Goal: Find specific page/section: Find specific page/section

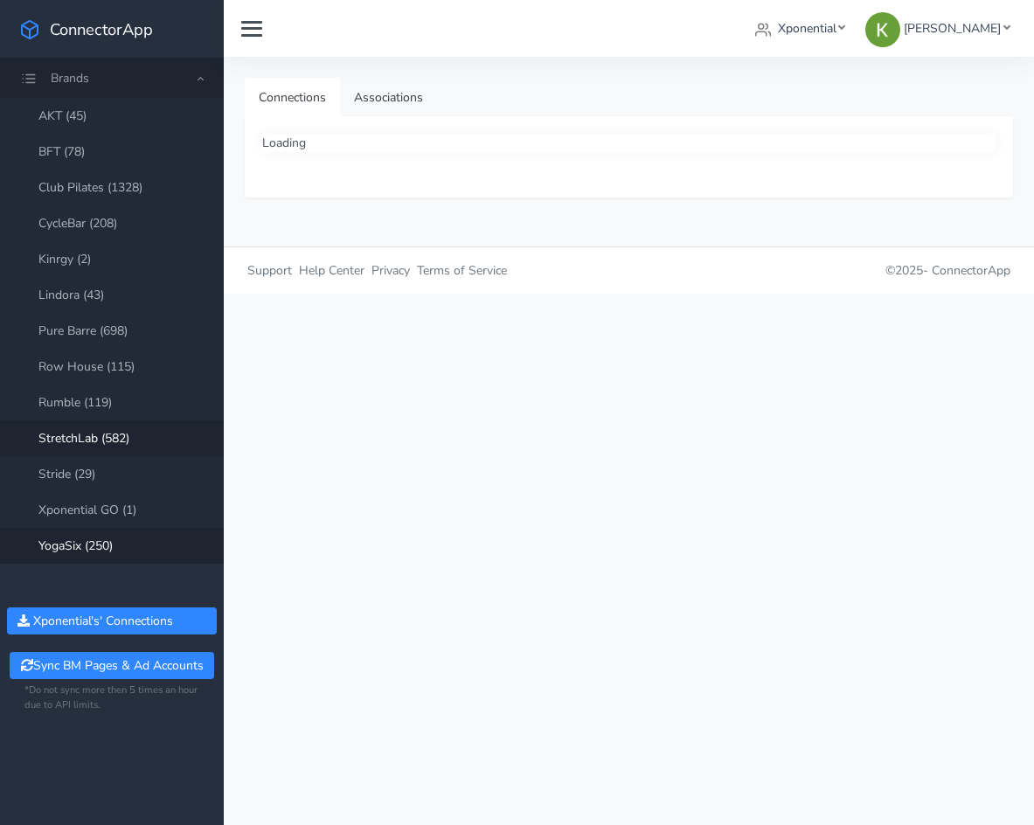
click at [116, 553] on link "YogaSix (250)" at bounding box center [112, 546] width 224 height 36
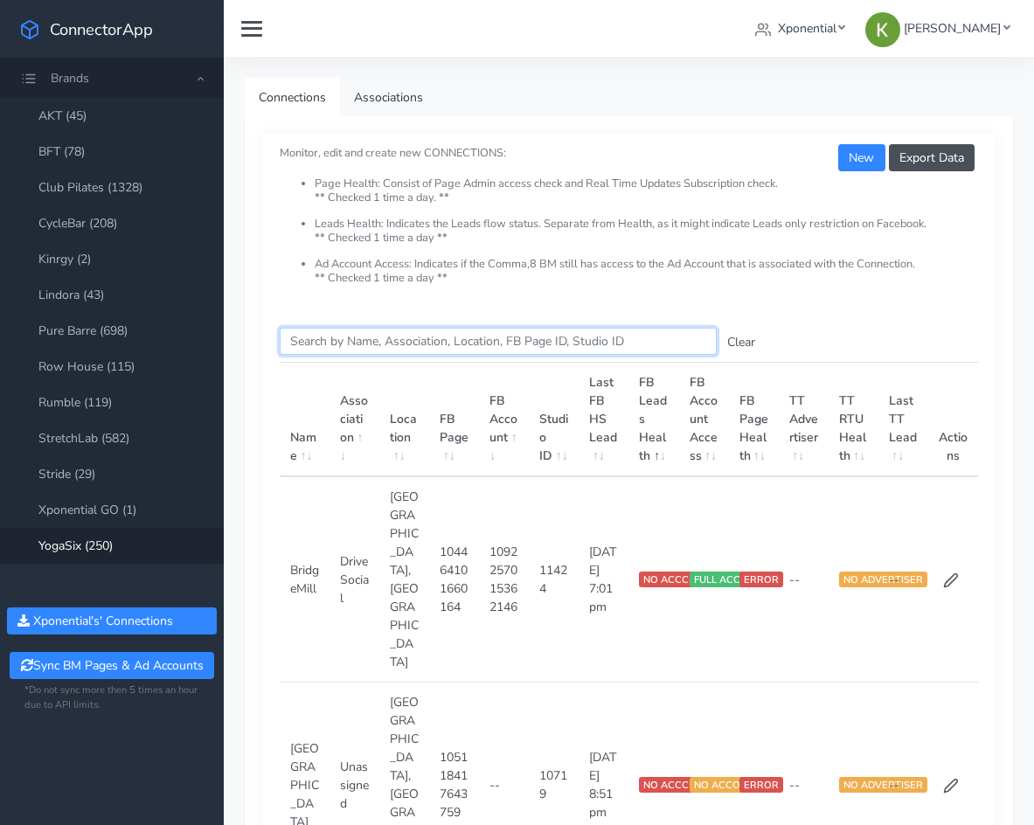
click at [360, 331] on input "Search this table" at bounding box center [498, 341] width 437 height 27
paste input "1289370642723766"
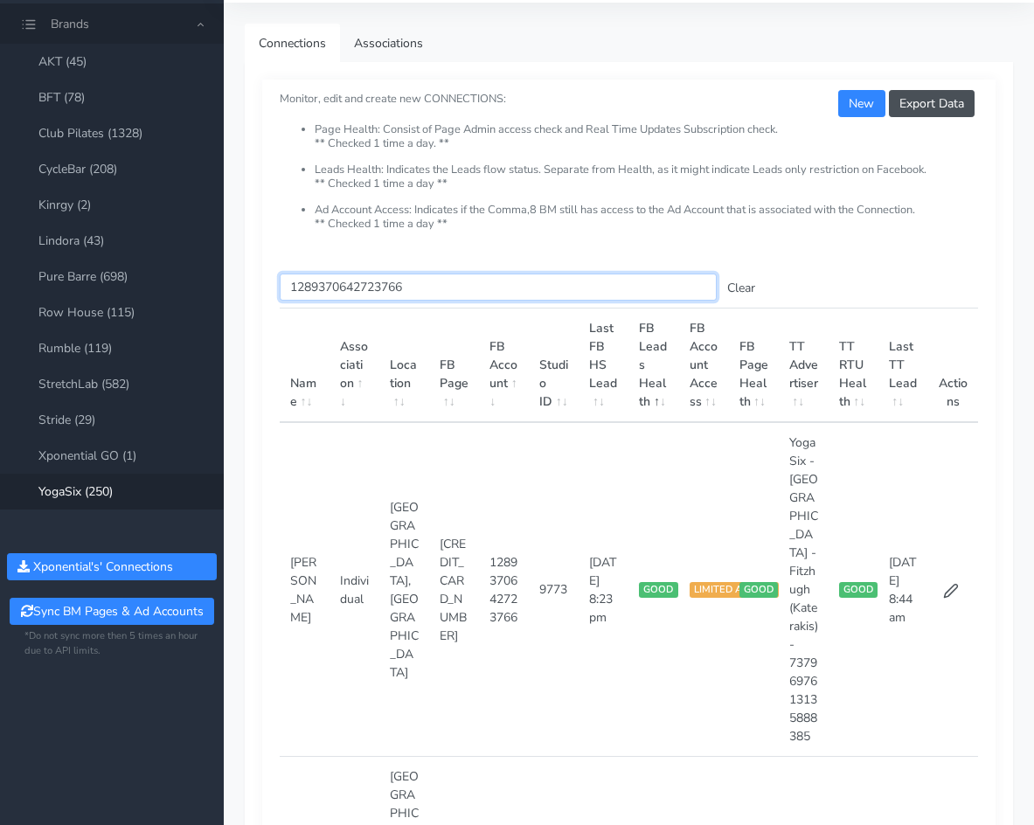
scroll to position [175, 0]
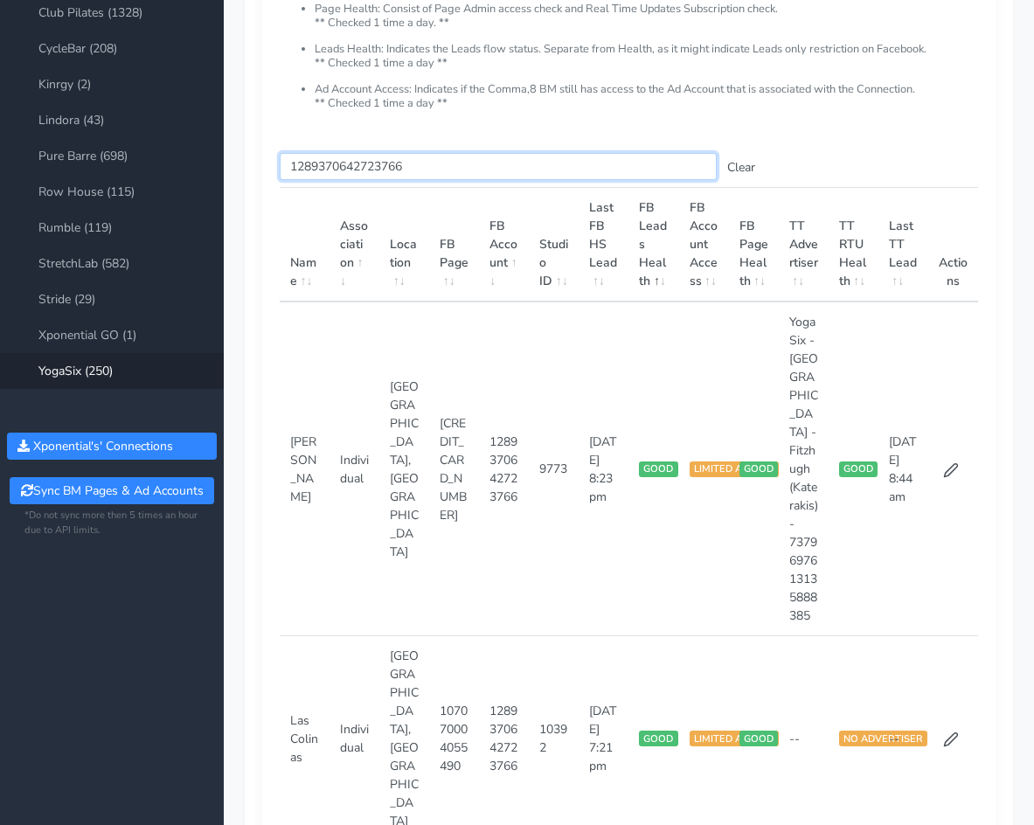
click at [385, 163] on input "1289370642723766" at bounding box center [498, 166] width 437 height 27
paste input "enter text you want to search"
type input "1289370642723766"
click at [143, 121] on link "Lindora (43)" at bounding box center [112, 120] width 224 height 36
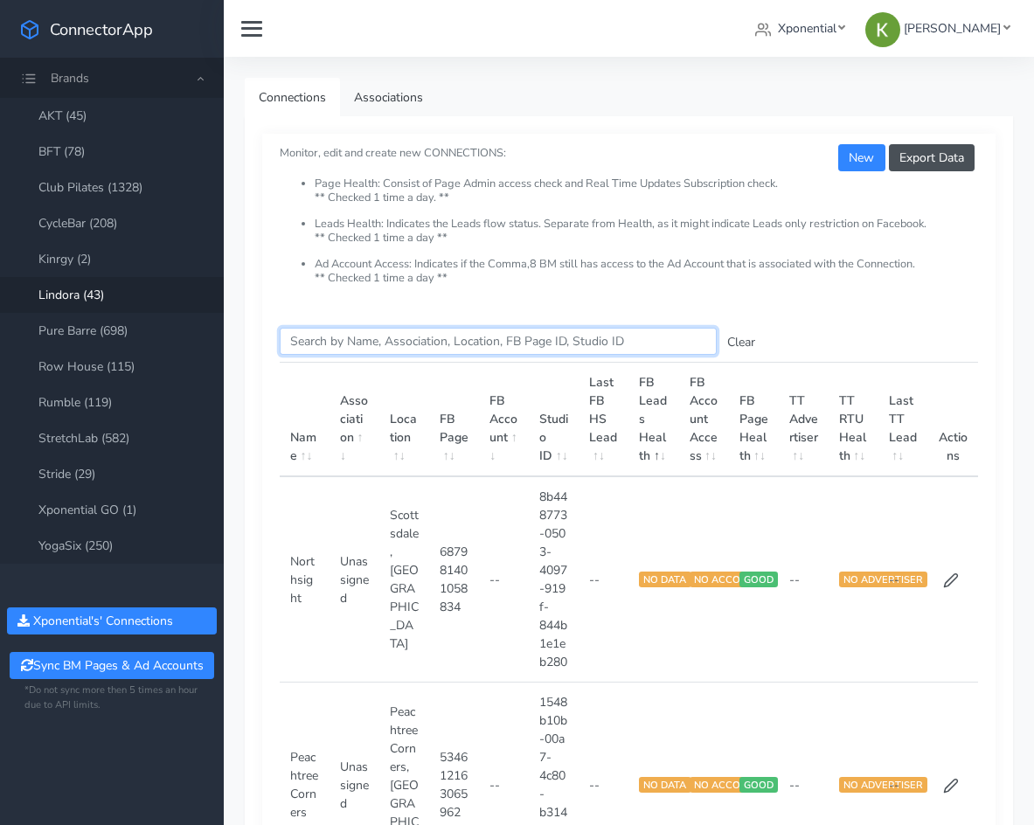
click at [393, 342] on input "Search this table" at bounding box center [498, 341] width 437 height 27
paste input "820207823675432"
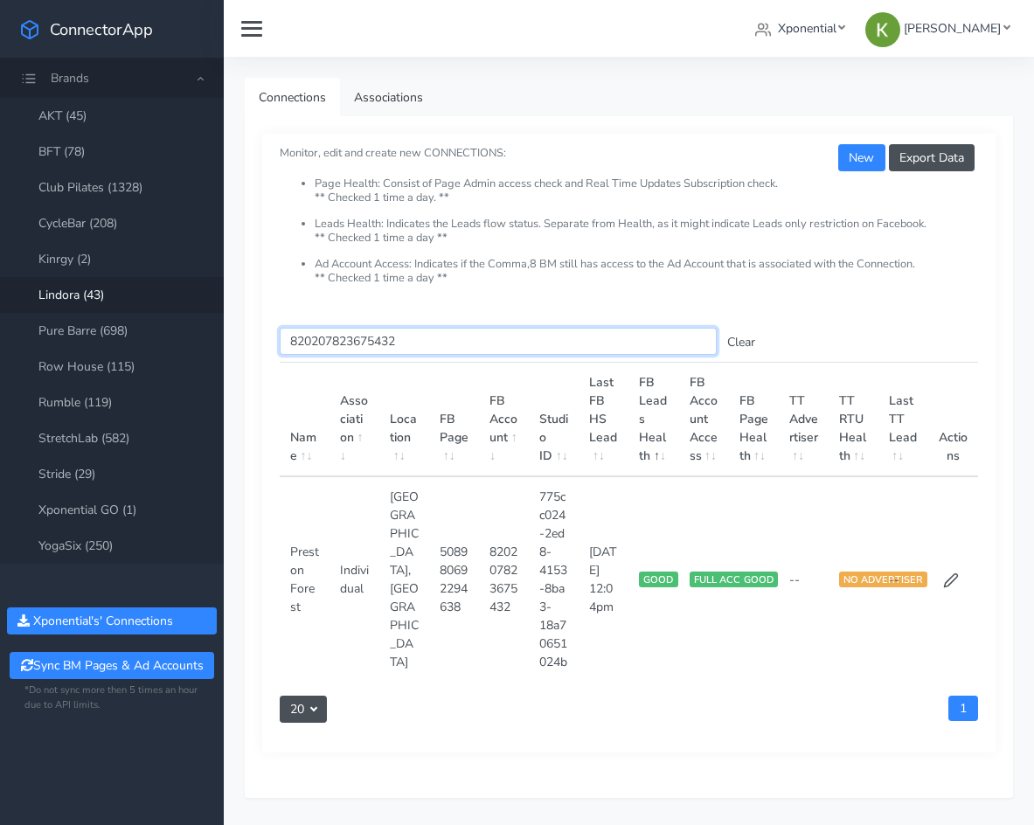
type input "820207823675432"
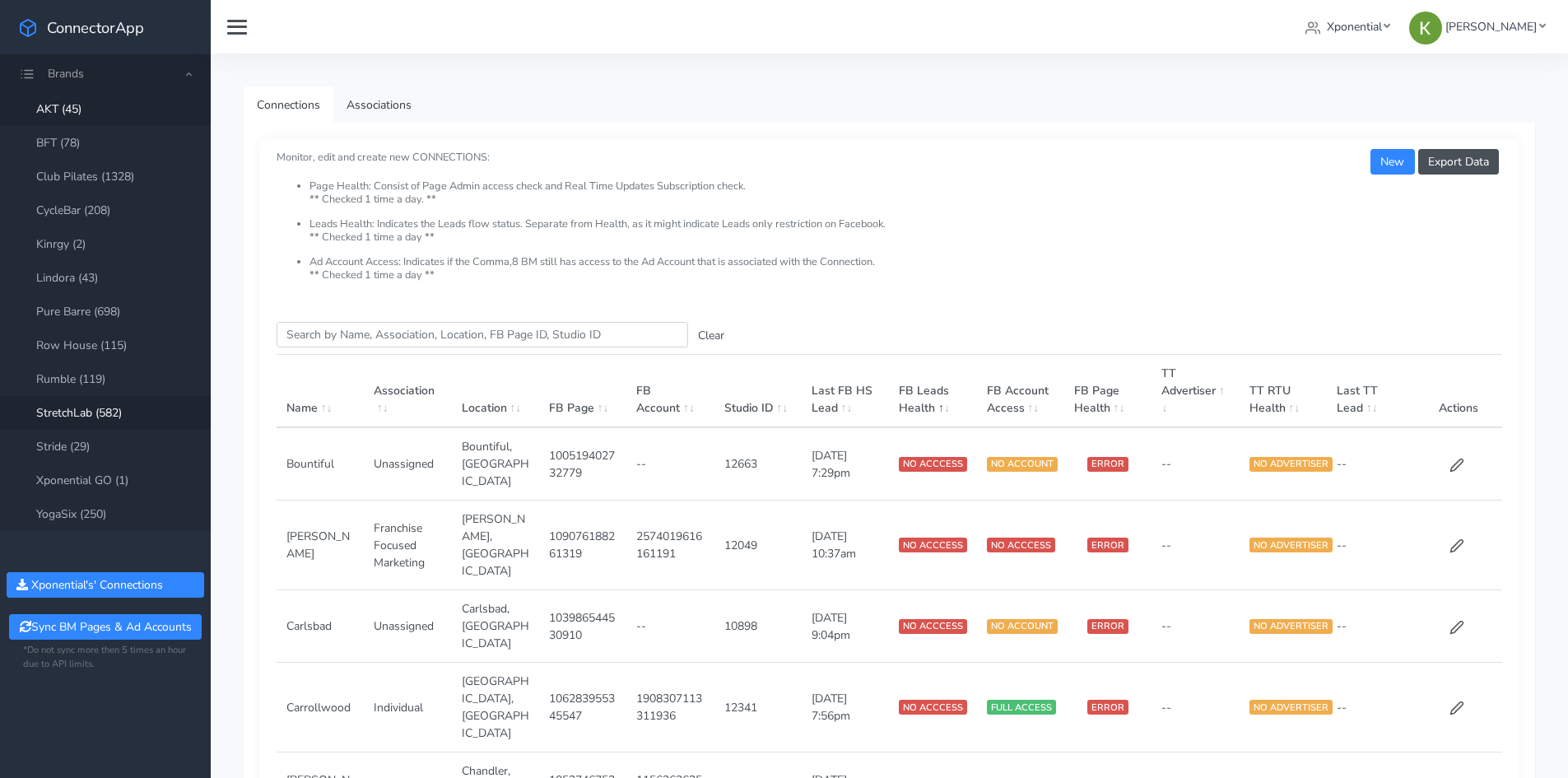
click at [101, 101] on link "AKT (45)" at bounding box center [105, 109] width 211 height 34
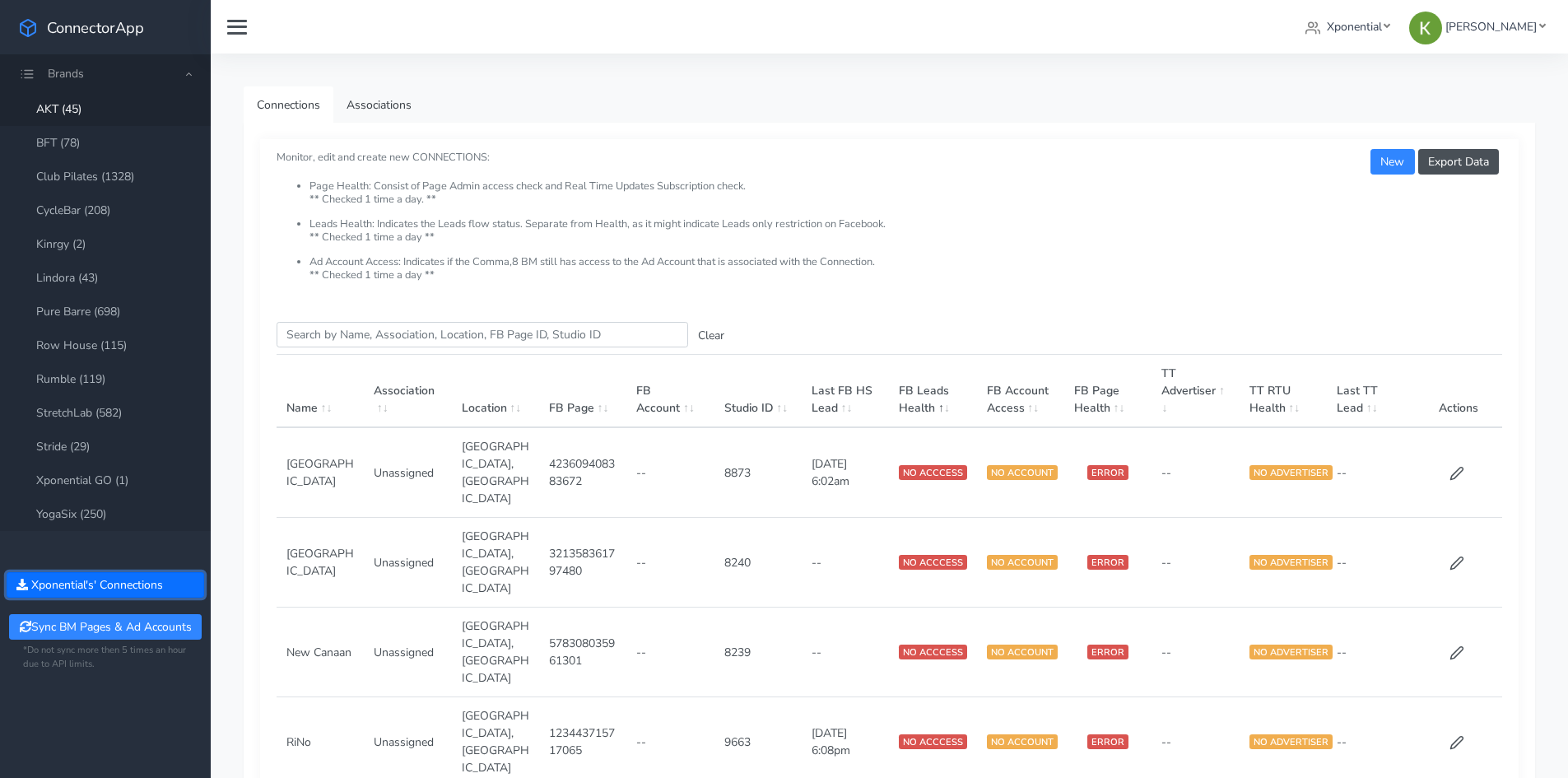
click at [129, 575] on button "Xponential 's' Connections" at bounding box center [105, 584] width 198 height 25
click at [154, 312] on link "Pure Barre (698)" at bounding box center [105, 312] width 211 height 34
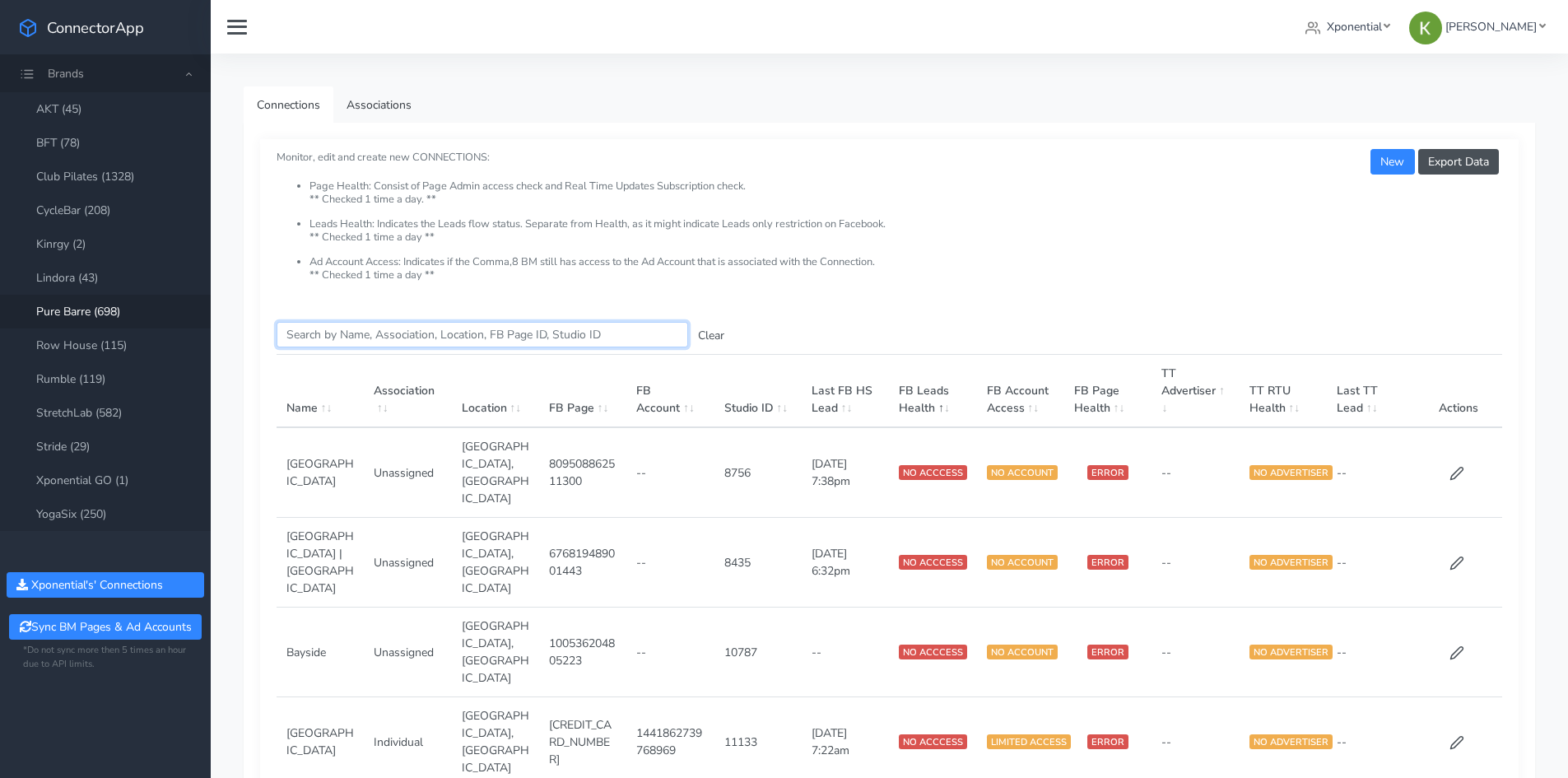
click at [369, 332] on input "Search this table" at bounding box center [482, 334] width 412 height 25
paste input "15111"
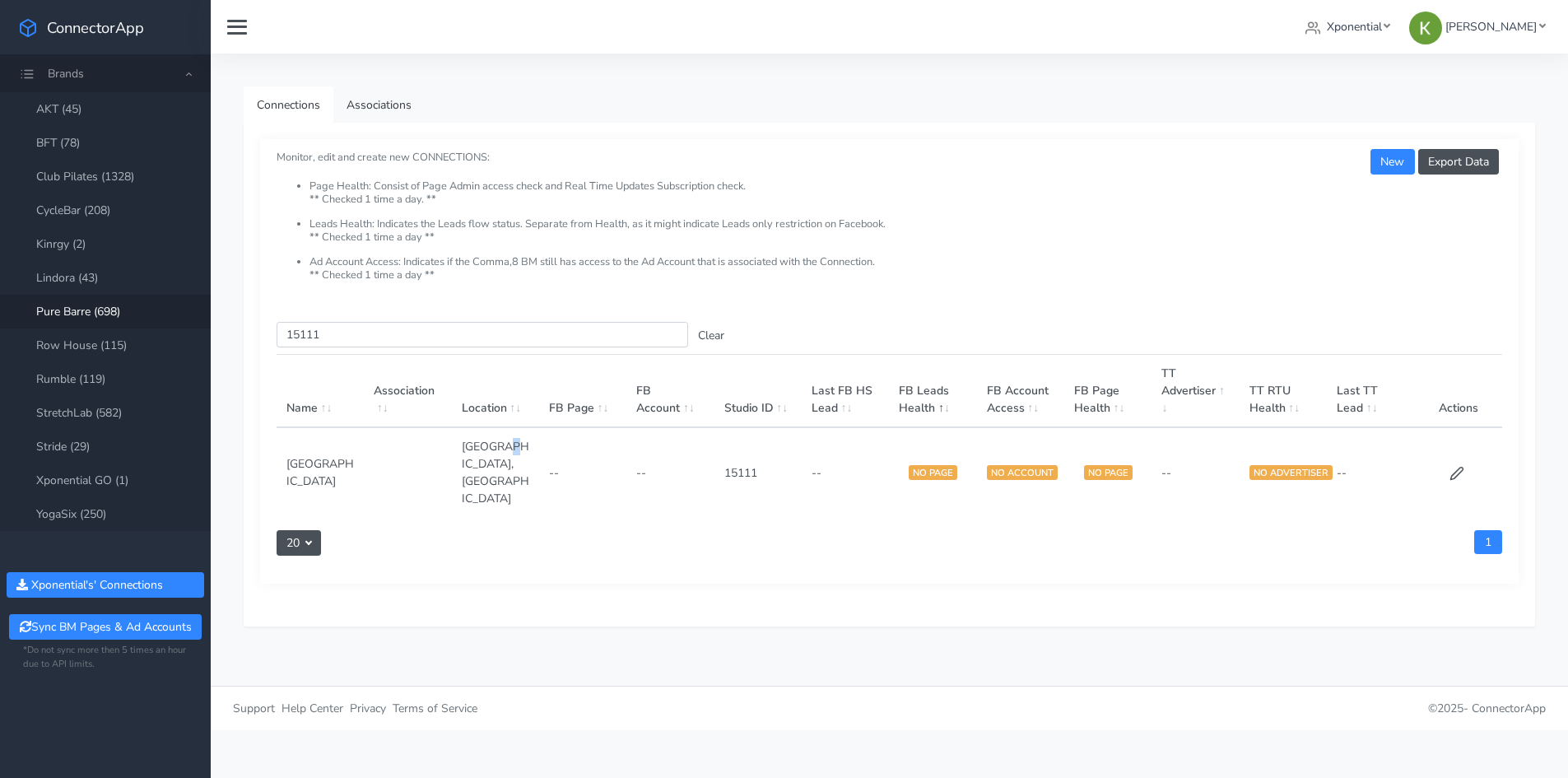
click at [509, 456] on td "[GEOGRAPHIC_DATA],[GEOGRAPHIC_DATA]" at bounding box center [495, 472] width 88 height 89
click at [512, 456] on td "[GEOGRAPHIC_DATA],[GEOGRAPHIC_DATA]" at bounding box center [495, 472] width 88 height 89
click at [519, 455] on td "[GEOGRAPHIC_DATA],[GEOGRAPHIC_DATA]" at bounding box center [495, 472] width 88 height 89
drag, startPoint x: 509, startPoint y: 453, endPoint x: 525, endPoint y: 453, distance: 16.0
click at [525, 453] on td "[GEOGRAPHIC_DATA],[GEOGRAPHIC_DATA]" at bounding box center [495, 472] width 88 height 89
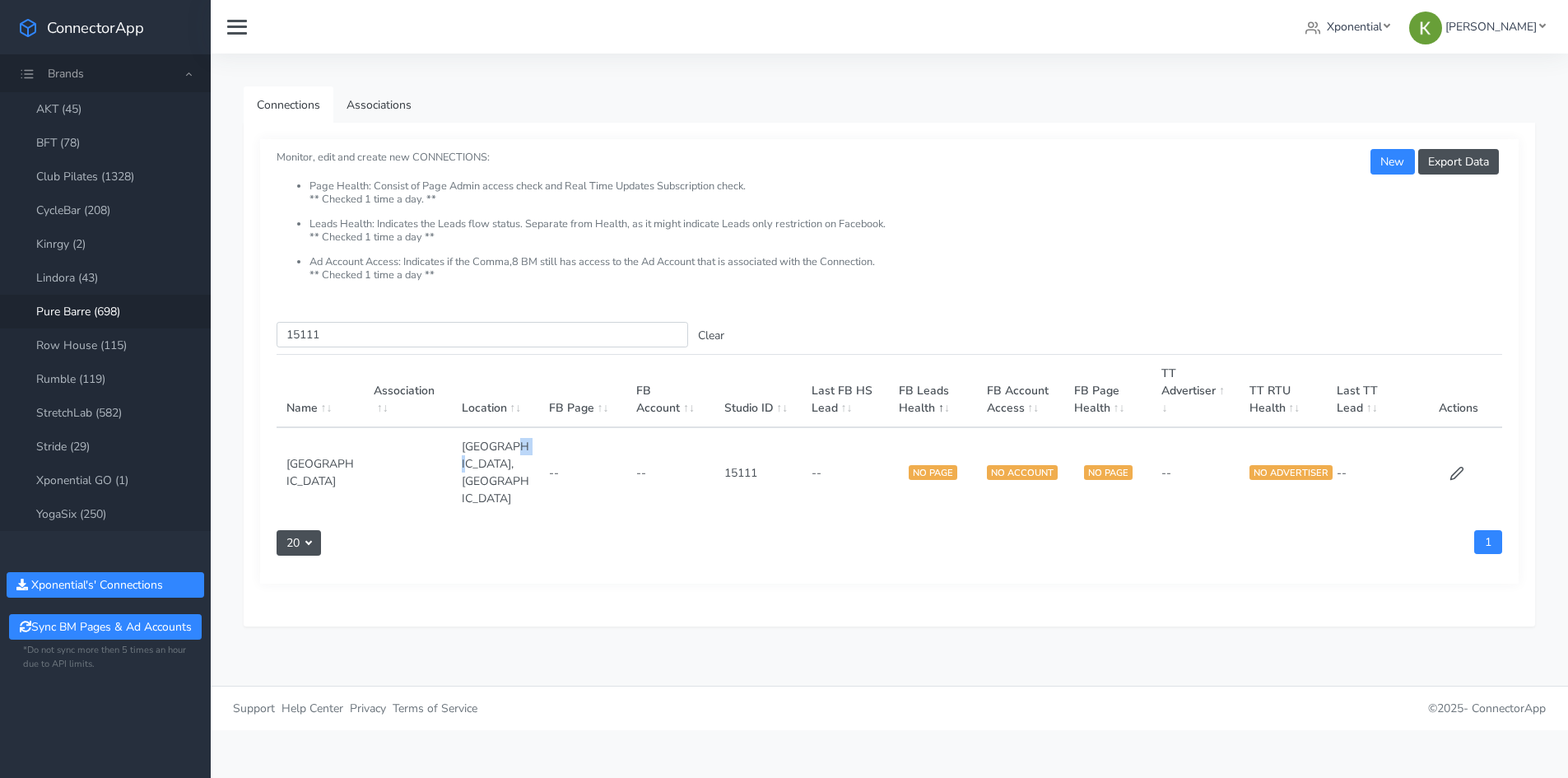
copy td "VA"
click at [343, 342] on input "15111" at bounding box center [482, 334] width 412 height 25
paste input "2"
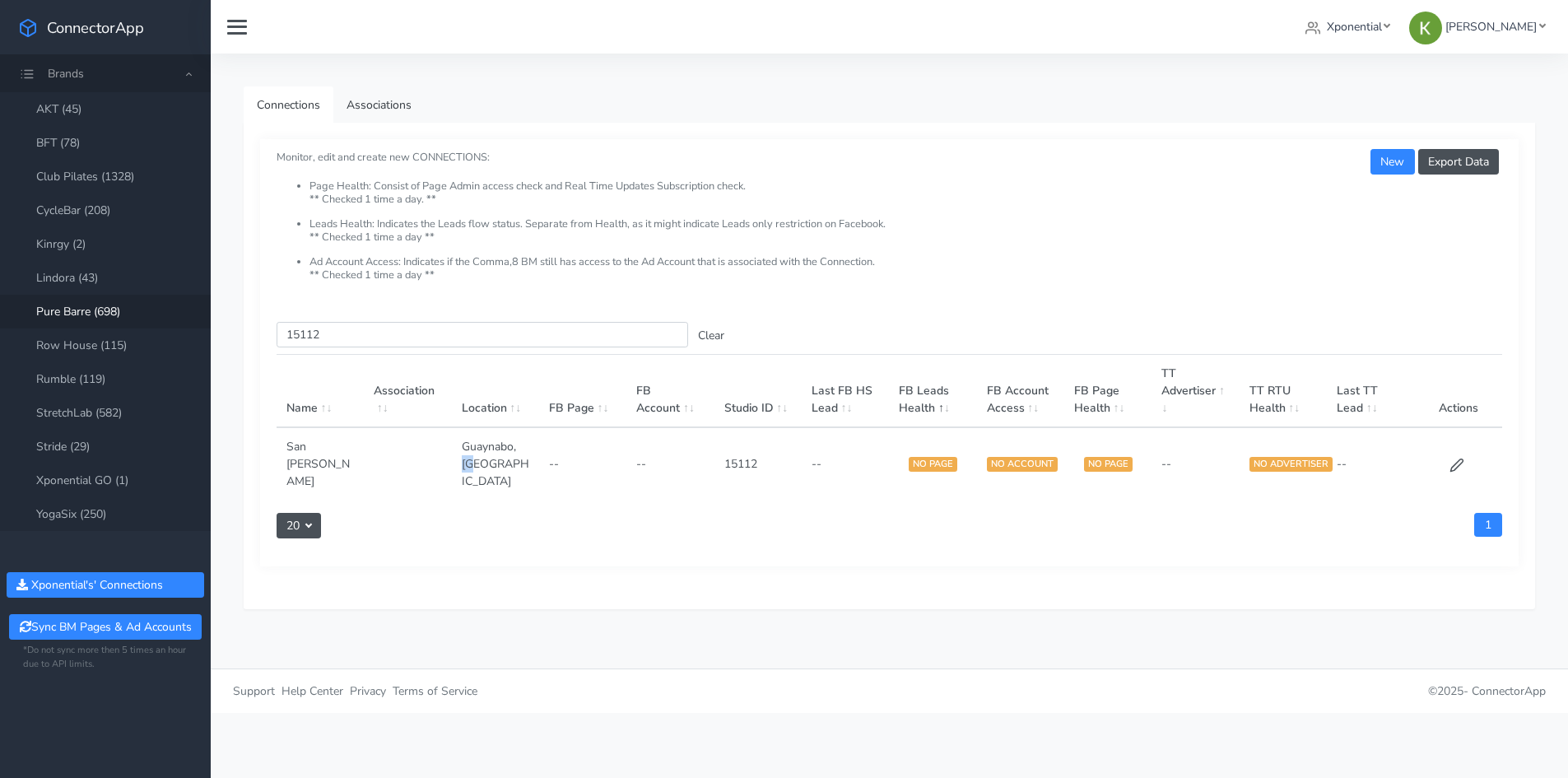
drag, startPoint x: 519, startPoint y: 448, endPoint x: 522, endPoint y: 468, distance: 20.2
click at [522, 468] on td "Guaynabo,[GEOGRAPHIC_DATA]" at bounding box center [495, 463] width 88 height 73
copy td "PR"
click at [487, 337] on input "15112" at bounding box center [482, 334] width 412 height 25
paste input "51"
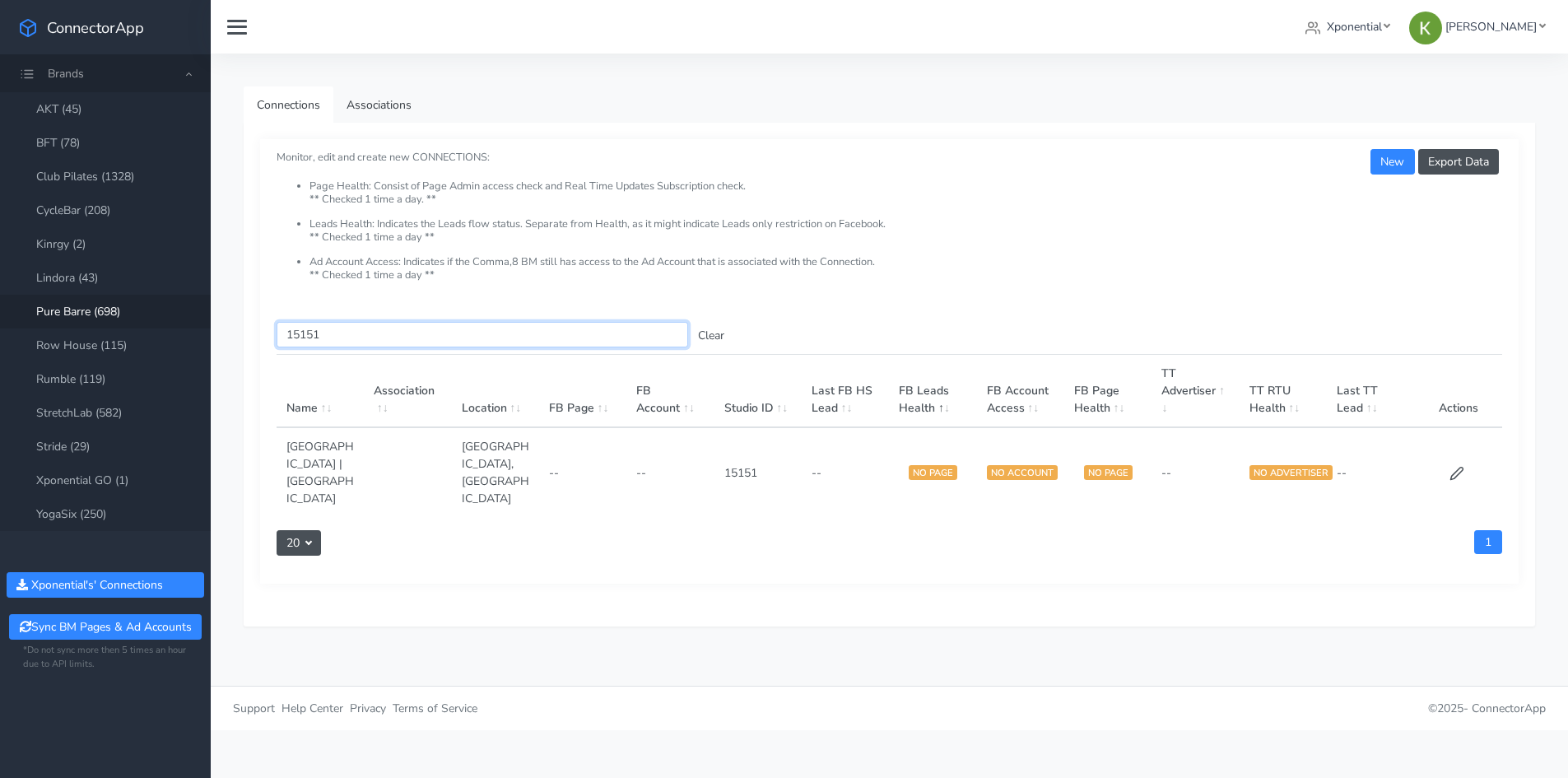
type input "15151"
click at [506, 475] on td "[GEOGRAPHIC_DATA],[GEOGRAPHIC_DATA]" at bounding box center [495, 472] width 88 height 89
copy td "FL"
click at [1382, 32] on span "Xponential" at bounding box center [1354, 26] width 56 height 16
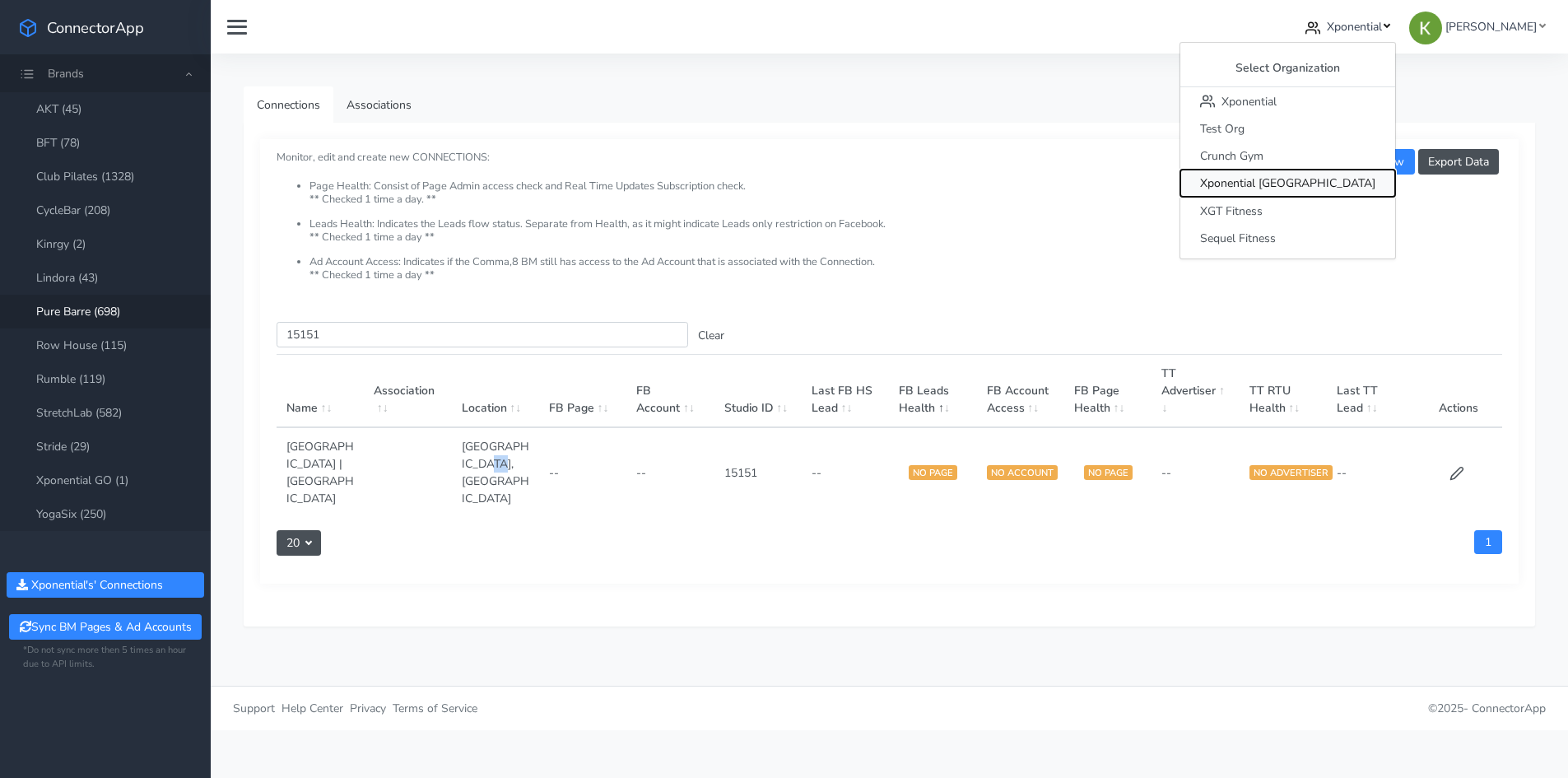
click at [1345, 186] on span "Xponential [GEOGRAPHIC_DATA]" at bounding box center [1287, 184] width 175 height 16
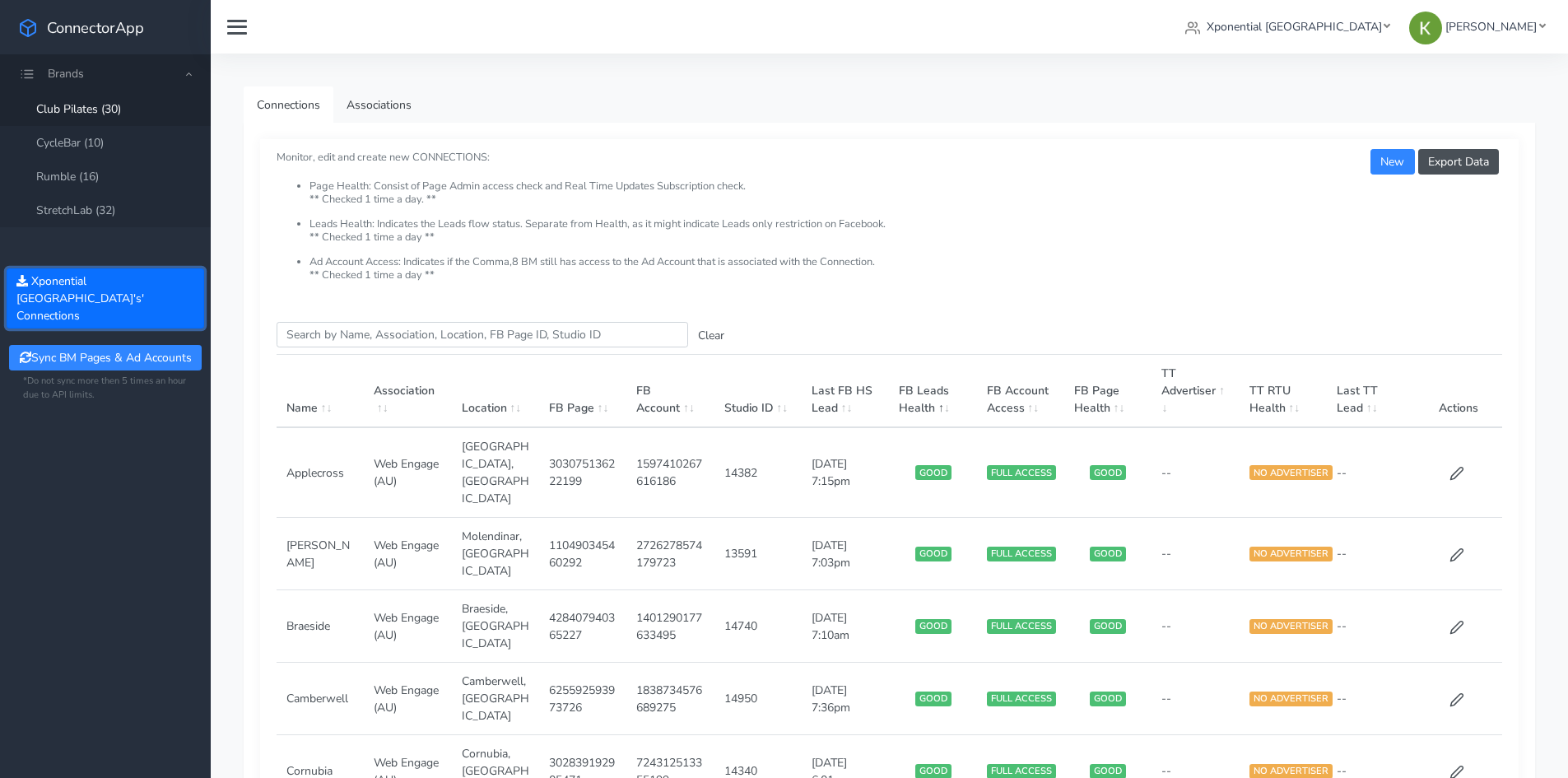
click at [113, 284] on button "Xponential Australia 's' Connections" at bounding box center [105, 299] width 198 height 60
